Goal: Information Seeking & Learning: Find specific fact

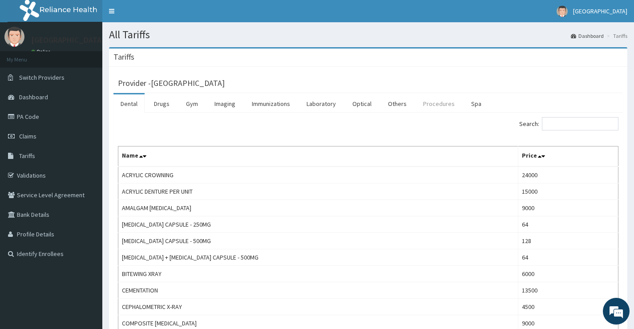
click at [426, 103] on link "Procedures" at bounding box center [439, 103] width 46 height 19
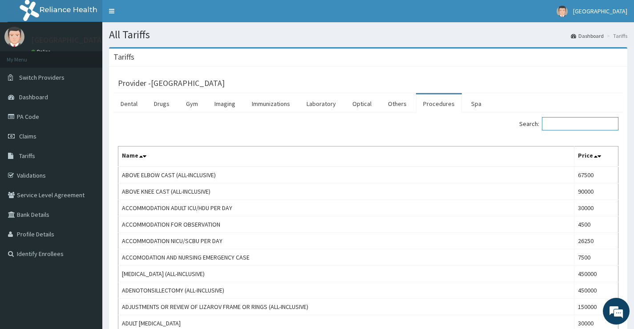
click at [566, 127] on input "Search:" at bounding box center [579, 123] width 76 height 13
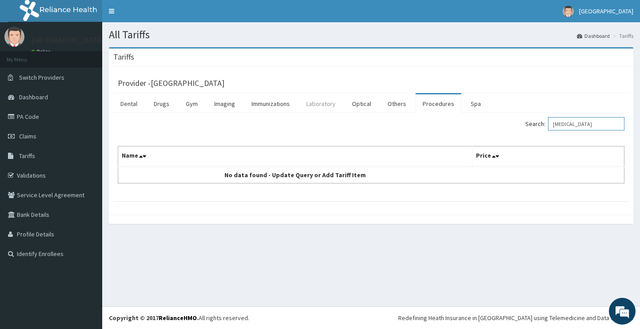
type input "[MEDICAL_DATA]"
click at [321, 103] on link "Laboratory" at bounding box center [321, 103] width 44 height 19
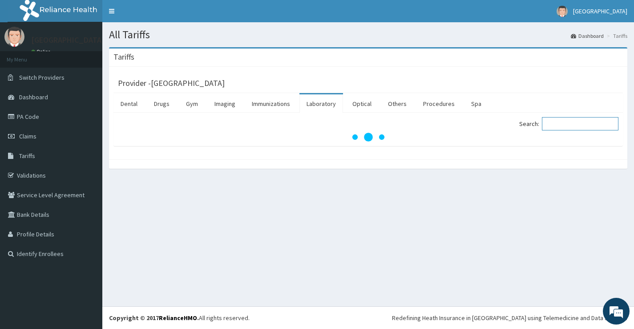
click at [568, 123] on input "Search:" at bounding box center [579, 123] width 76 height 13
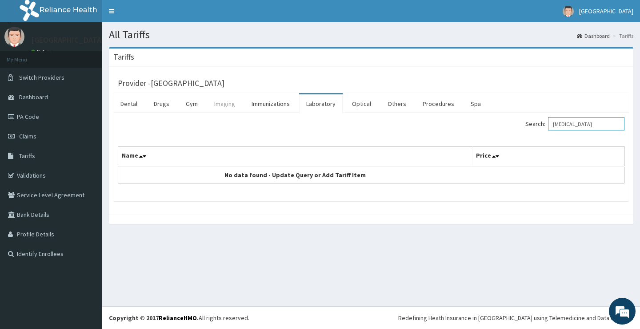
type input "[MEDICAL_DATA]"
click at [228, 103] on link "Imaging" at bounding box center [224, 103] width 35 height 19
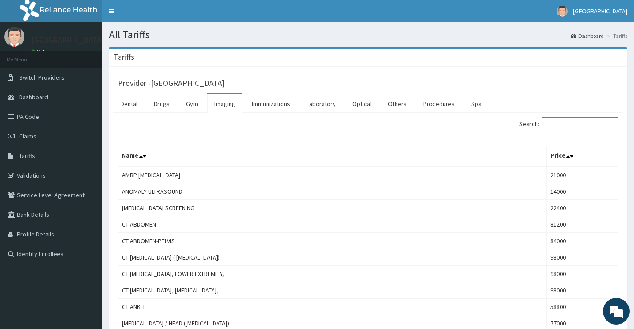
click at [594, 125] on input "Search:" at bounding box center [579, 123] width 76 height 13
type input "C"
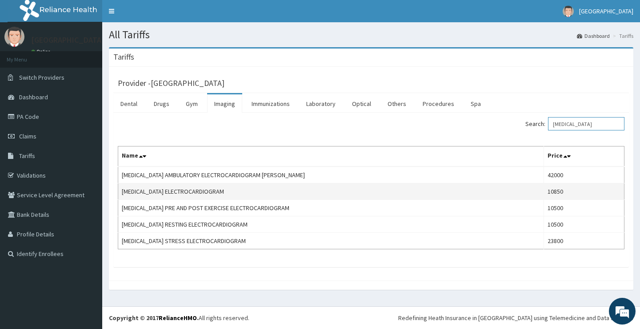
type input "[MEDICAL_DATA]"
click at [128, 191] on td "[MEDICAL_DATA] ELECTROCARDIOGRAM" at bounding box center [331, 191] width 426 height 16
copy td "[MEDICAL_DATA]"
